Goal: Check status

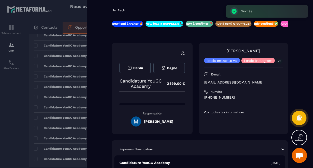
scroll to position [0, 91]
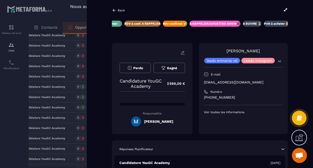
click at [113, 9] on icon at bounding box center [114, 10] width 5 height 5
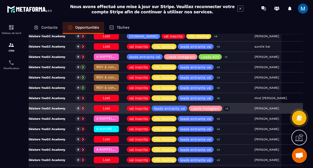
scroll to position [242, 0]
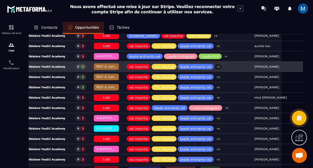
click at [101, 68] on span "RDV à conf. A RAPPELER" at bounding box center [117, 66] width 42 height 4
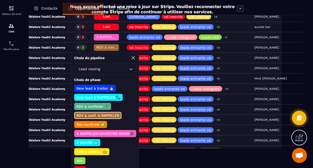
scroll to position [29, 0]
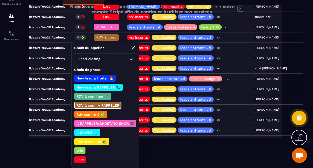
click at [81, 161] on p "Lost" at bounding box center [80, 159] width 9 height 5
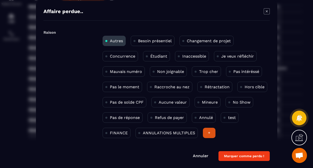
scroll to position [0, 0]
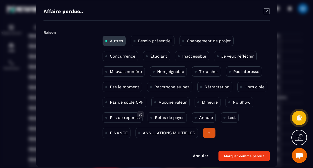
click at [123, 114] on div "Pas de réponse" at bounding box center [123, 118] width 40 height 10
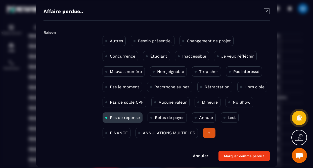
click at [243, 160] on button "Marquer comme perdu !" at bounding box center [244, 156] width 51 height 10
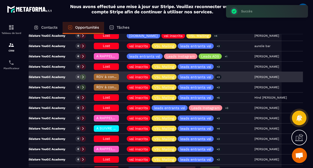
click at [102, 76] on span "RDV à conf. A RAPPELER" at bounding box center [117, 77] width 42 height 4
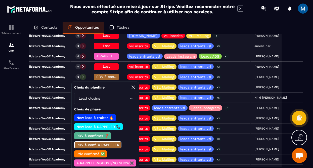
scroll to position [40, 0]
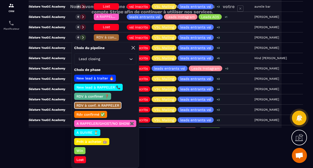
click at [81, 160] on p "Lost" at bounding box center [80, 159] width 9 height 5
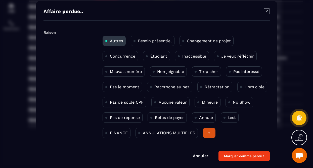
scroll to position [0, 0]
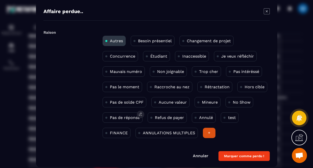
click at [123, 116] on p "Pas de réponse" at bounding box center [125, 117] width 30 height 5
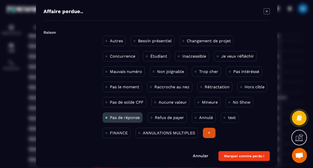
click at [257, 159] on button "Marquer comme perdu !" at bounding box center [244, 156] width 51 height 10
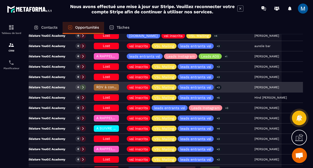
click at [103, 87] on span "RDV à conf. A RAPPELER" at bounding box center [117, 87] width 42 height 4
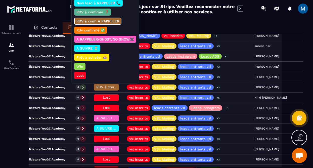
click at [115, 40] on p "A RAPPELER/GHOST/NO SHOW✖️" at bounding box center [105, 39] width 59 height 5
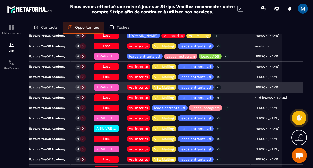
click at [65, 86] on p "Candidature YouGC Academy" at bounding box center [38, 87] width 53 height 4
